Goal: Complete application form

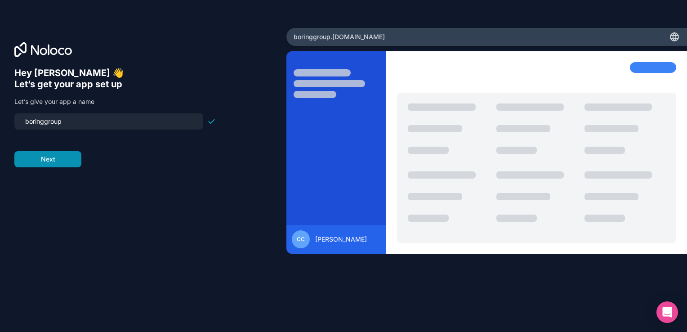
click at [62, 161] on button "Next" at bounding box center [47, 159] width 67 height 16
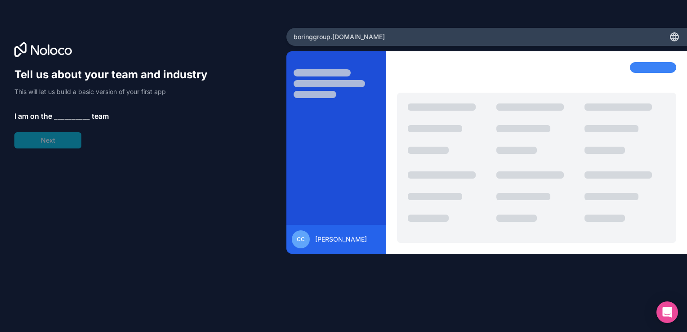
click at [63, 118] on span "__________" at bounding box center [72, 116] width 36 height 11
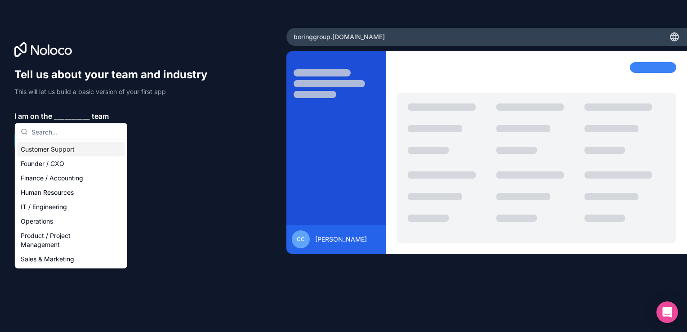
click at [66, 149] on div "Customer Support" at bounding box center [71, 149] width 108 height 14
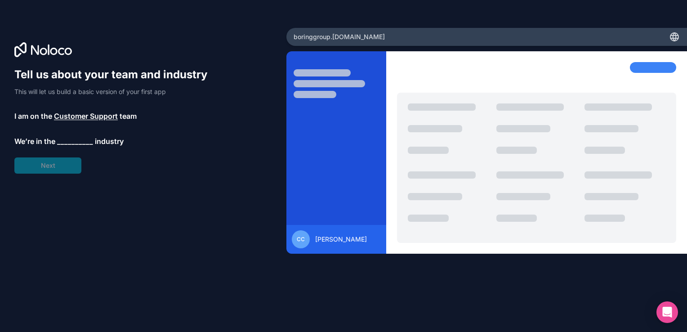
click at [59, 144] on span "__________" at bounding box center [75, 141] width 36 height 11
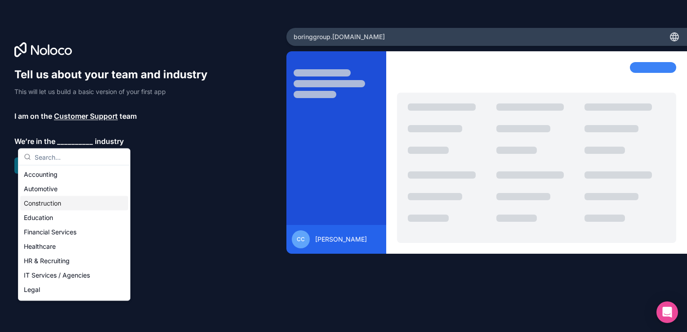
click at [58, 201] on div "Construction" at bounding box center [74, 203] width 108 height 14
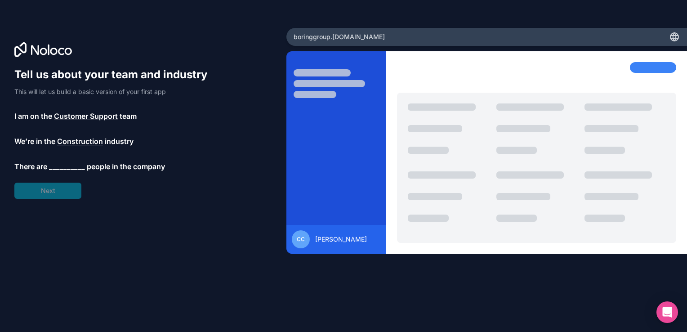
click at [52, 168] on span "__________" at bounding box center [67, 166] width 36 height 11
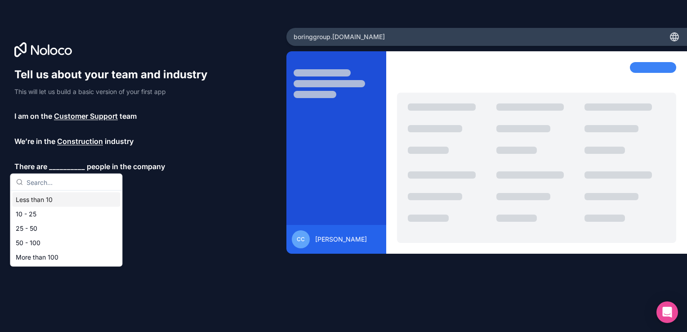
drag, startPoint x: 56, startPoint y: 212, endPoint x: 60, endPoint y: 199, distance: 14.0
click at [60, 199] on div "Less than 10 10 - 25 25 - 50 50 - 100 More than 100" at bounding box center [66, 228] width 108 height 72
click at [60, 199] on div "Less than 10" at bounding box center [66, 199] width 108 height 14
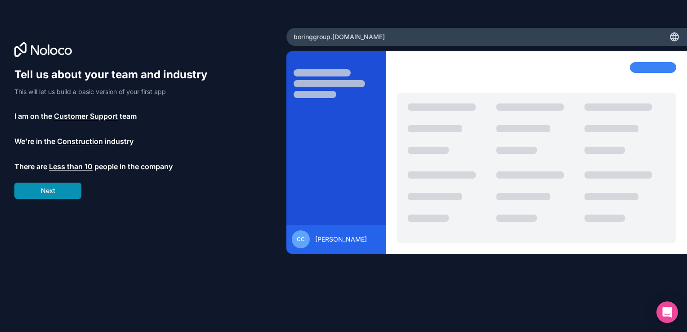
click at [54, 191] on button "Next" at bounding box center [47, 191] width 67 height 16
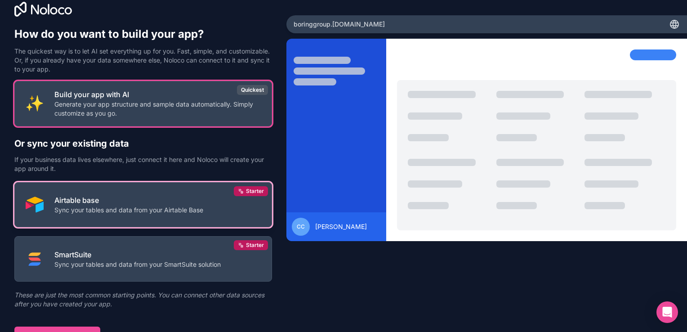
scroll to position [22, 0]
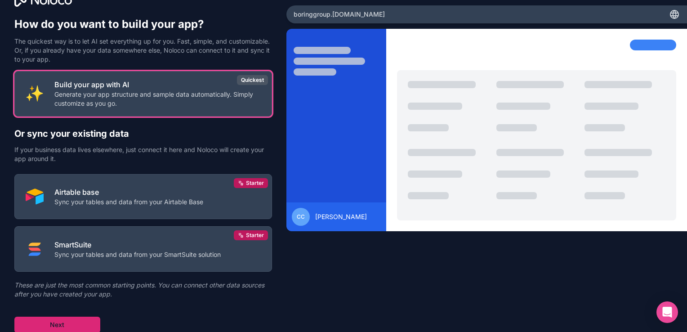
click at [28, 325] on button "Next" at bounding box center [57, 325] width 86 height 16
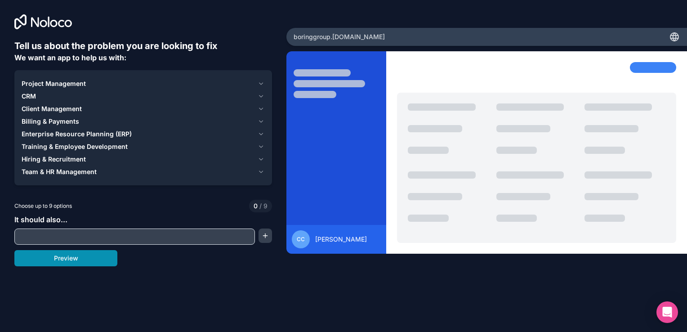
click at [78, 260] on button "Preview" at bounding box center [65, 258] width 103 height 16
click at [75, 235] on input "text" at bounding box center [135, 236] width 236 height 13
click at [77, 119] on span "Billing & Payments" at bounding box center [51, 121] width 58 height 9
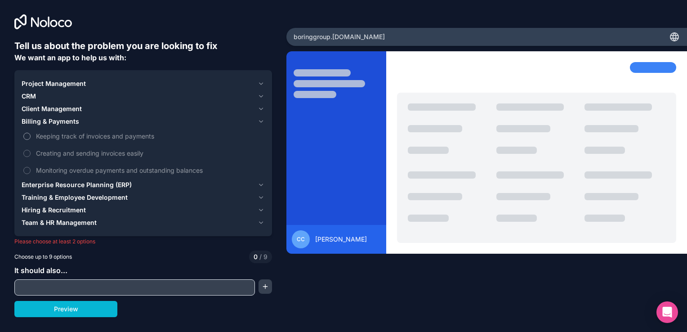
click at [67, 139] on span "Keeping track of invoices and payments" at bounding box center [149, 135] width 227 height 9
click at [31, 139] on button "Keeping track of invoices and payments" at bounding box center [26, 136] width 7 height 7
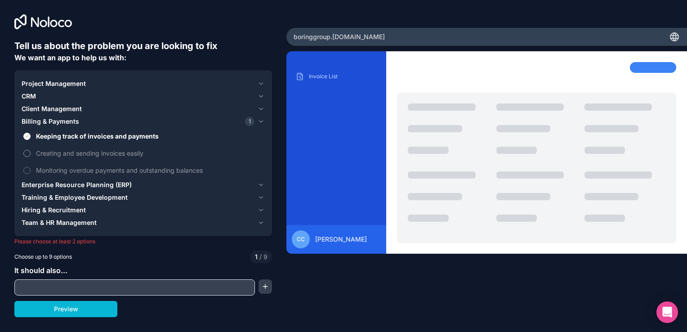
click at [67, 153] on span "Creating and sending invoices easily" at bounding box center [149, 152] width 227 height 9
click at [31, 153] on button "Creating and sending invoices easily" at bounding box center [26, 153] width 7 height 7
click at [59, 172] on span "Monitoring overdue payments and outstanding balances" at bounding box center [149, 169] width 227 height 9
click at [31, 172] on button "Monitoring overdue payments and outstanding balances" at bounding box center [26, 170] width 7 height 7
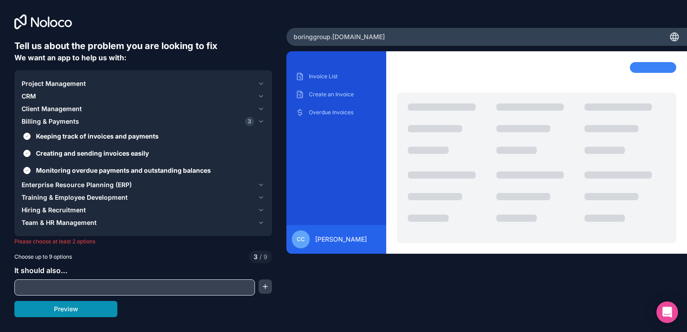
click at [61, 316] on button "Preview" at bounding box center [65, 309] width 103 height 16
